Goal: Information Seeking & Learning: Learn about a topic

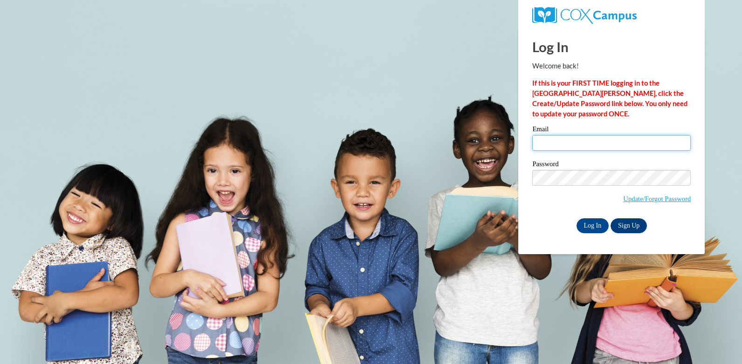
drag, startPoint x: 0, startPoint y: 0, endPoint x: 574, endPoint y: 141, distance: 591.2
click at [574, 141] on input "Email" at bounding box center [611, 143] width 158 height 16
click at [575, 144] on input "Email" at bounding box center [611, 143] width 158 height 16
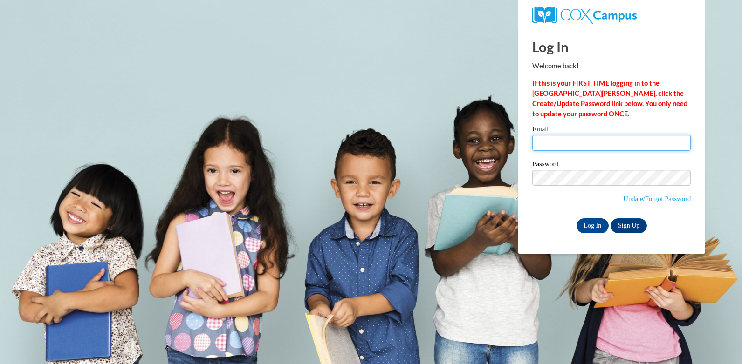
click at [575, 144] on input "Email" at bounding box center [611, 143] width 158 height 16
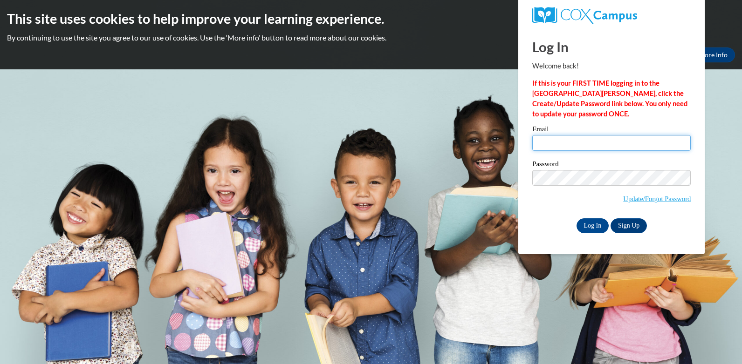
click at [575, 144] on input "Email" at bounding box center [611, 143] width 158 height 16
type input "carolynhannah57@gmail.com"
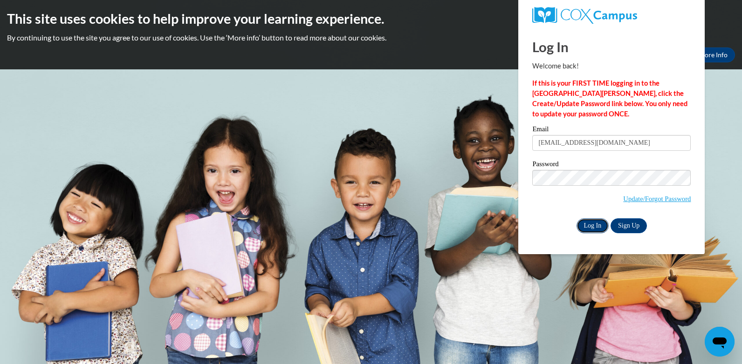
click at [596, 226] on input "Log In" at bounding box center [593, 226] width 33 height 15
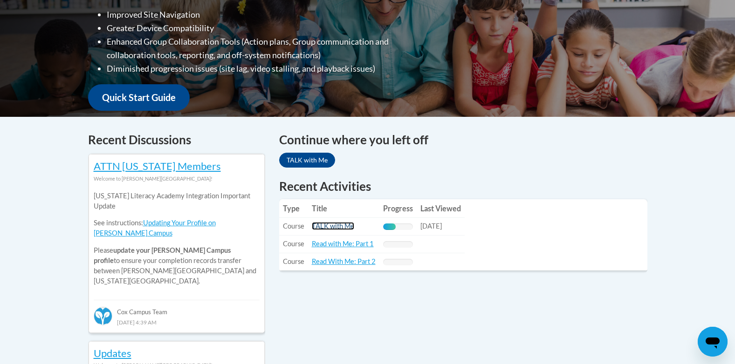
click at [339, 227] on link "TALK with Me" at bounding box center [333, 226] width 42 height 8
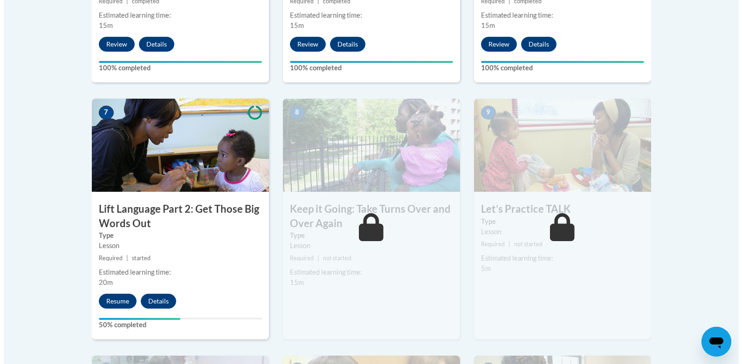
scroll to position [767, 0]
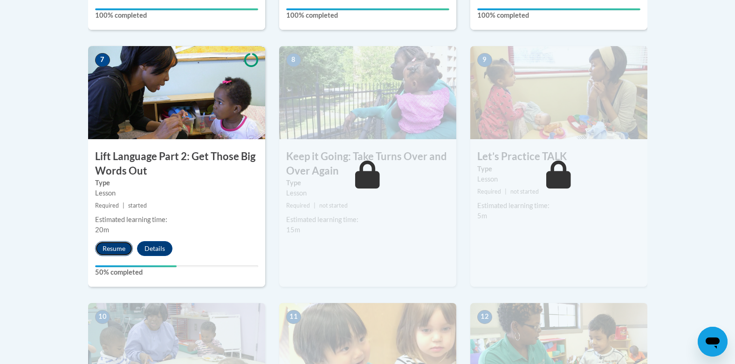
click at [112, 247] on button "Resume" at bounding box center [114, 248] width 38 height 15
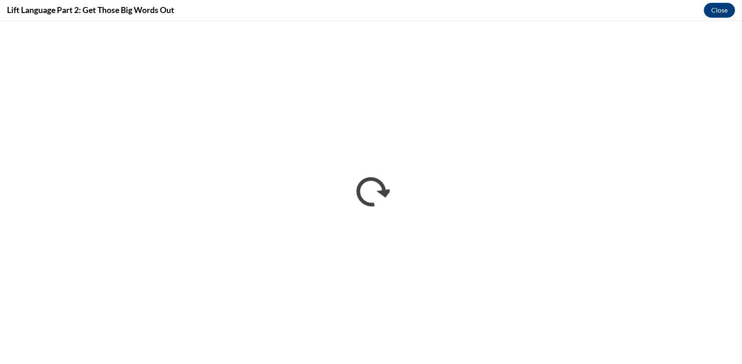
scroll to position [0, 0]
